Goal: Navigation & Orientation: Understand site structure

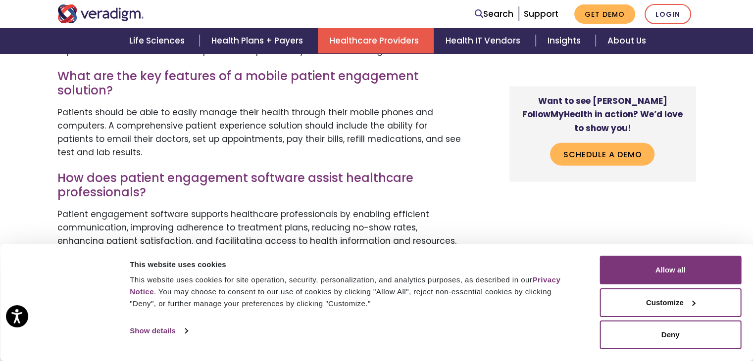
scroll to position [2843, 0]
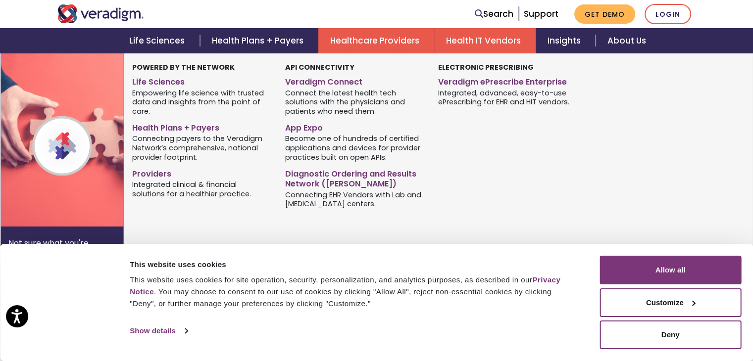
click at [492, 42] on link "Health IT Vendors" at bounding box center [484, 40] width 101 height 25
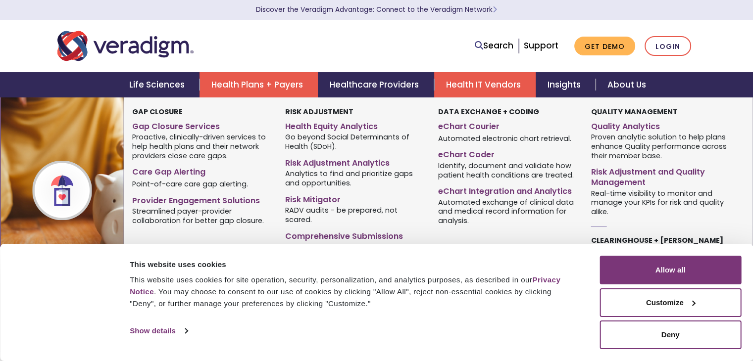
click at [267, 80] on link "Health Plans + Payers" at bounding box center [258, 84] width 118 height 25
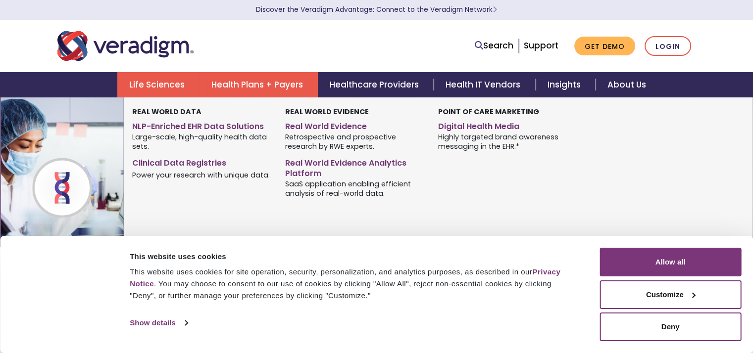
click at [170, 84] on link "Life Sciences" at bounding box center [158, 84] width 82 height 25
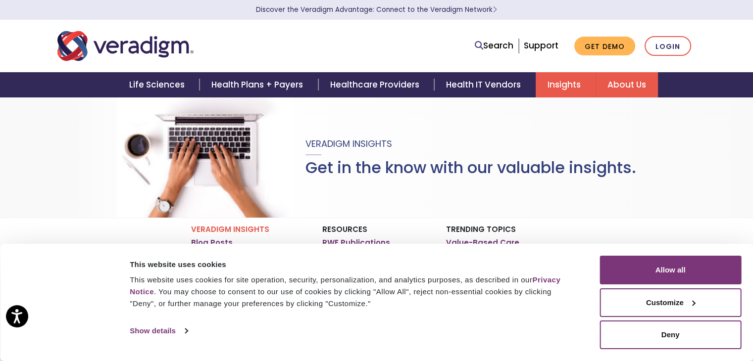
click at [624, 88] on link "About Us" at bounding box center [626, 84] width 62 height 25
